Goal: Register for event/course

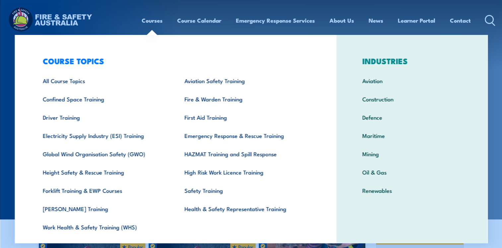
click at [151, 23] on link "Courses" at bounding box center [152, 21] width 21 height 18
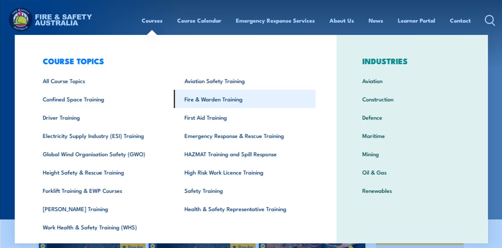
click at [198, 99] on link "Fire & Warden Training" at bounding box center [245, 99] width 142 height 18
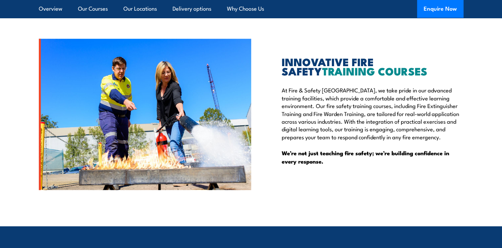
scroll to position [1627, 0]
